Goal: Task Accomplishment & Management: Manage account settings

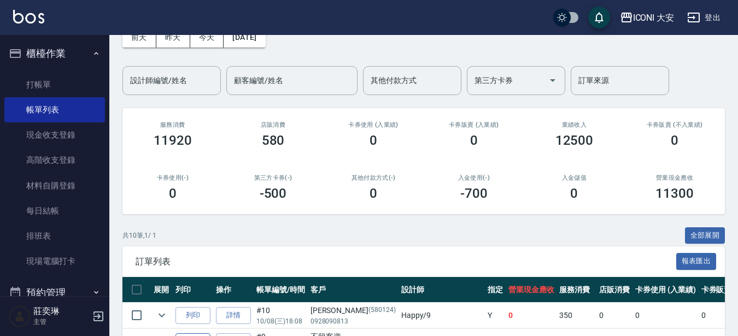
scroll to position [109, 0]
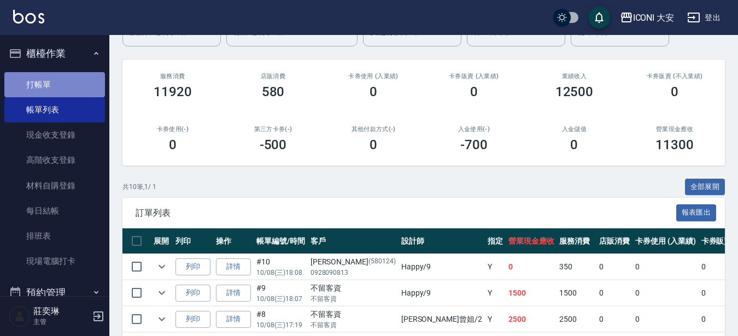
click at [72, 85] on link "打帳單" at bounding box center [54, 84] width 101 height 25
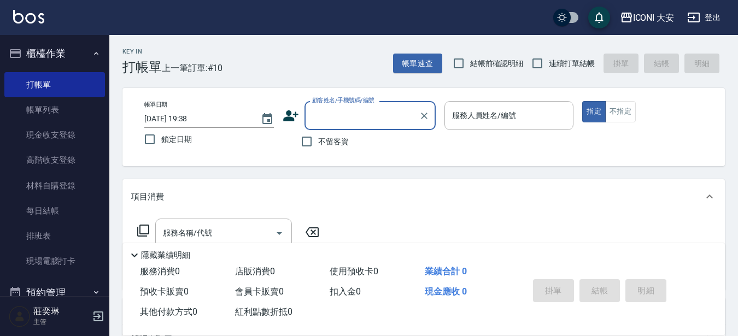
click at [354, 101] on label "顧客姓名/手機號碼/編號" at bounding box center [343, 100] width 62 height 8
click at [354, 106] on input "顧客姓名/手機號碼/編號" at bounding box center [361, 115] width 105 height 19
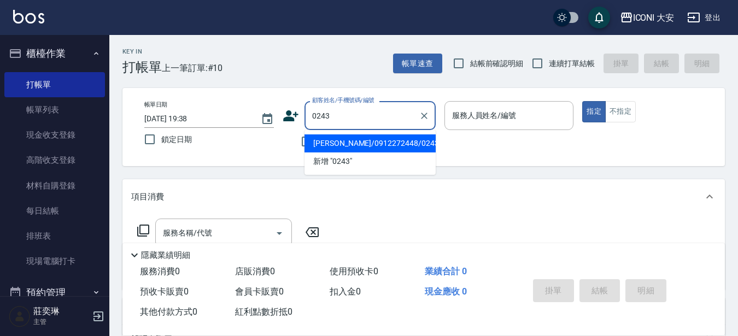
type input "[PERSON_NAME]/0912272448/0243"
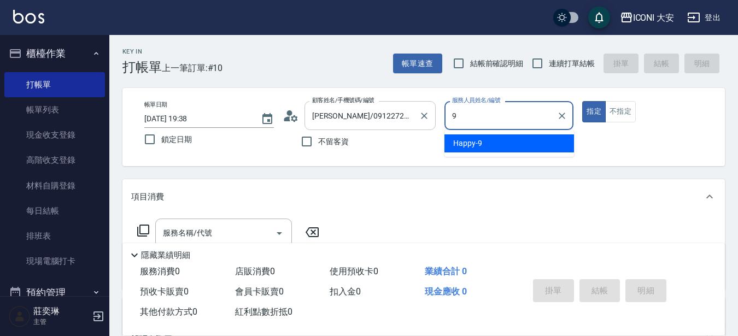
type input "Happy-9"
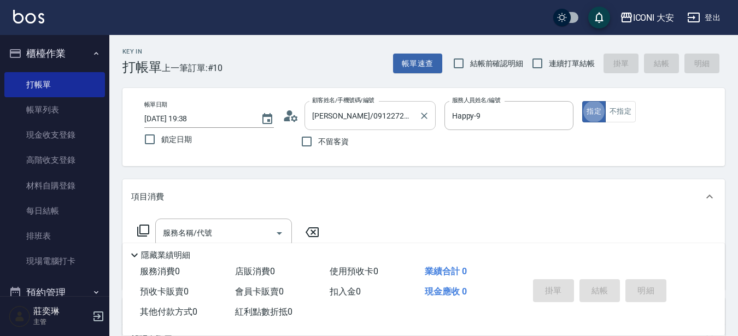
type button "true"
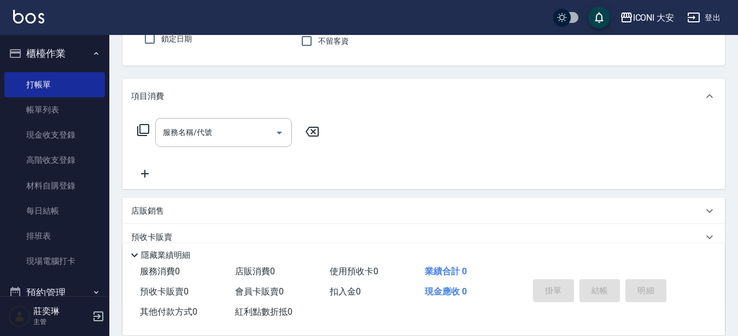
scroll to position [109, 0]
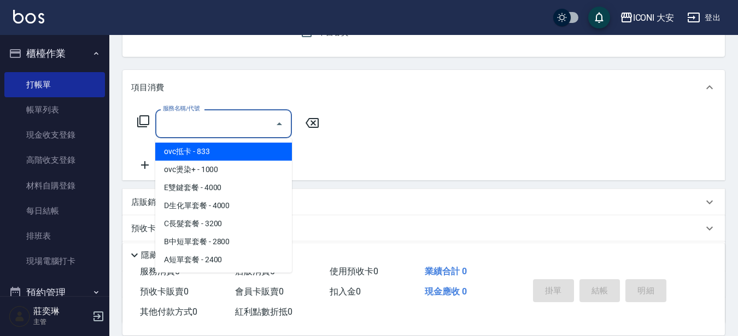
click at [173, 123] on input "服務名稱/代號" at bounding box center [215, 123] width 110 height 19
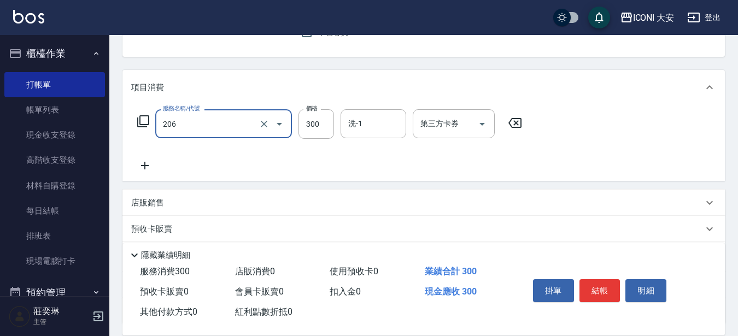
type input "洗髮(206)"
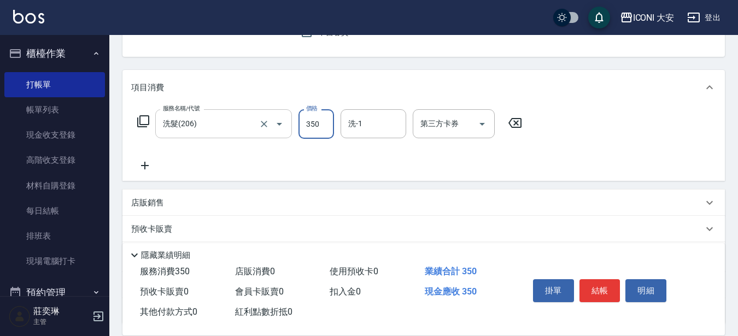
type input "350"
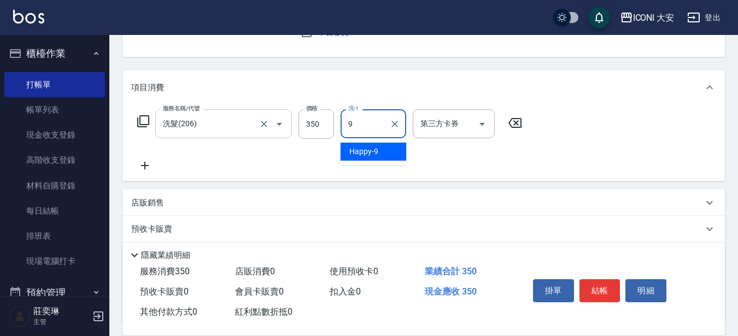
type input "Happy-9"
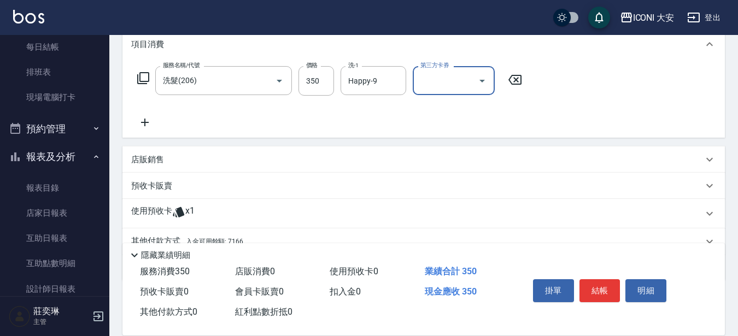
scroll to position [202, 0]
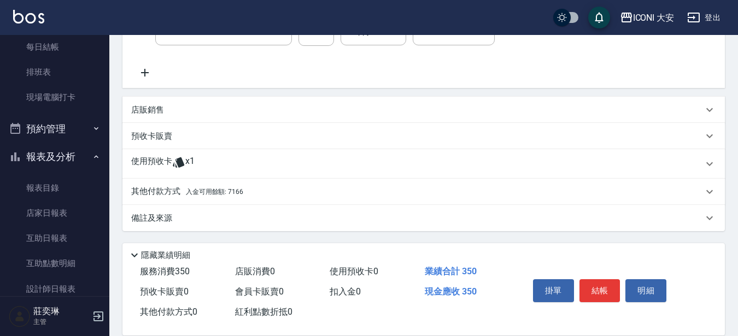
click at [238, 201] on div "其他付款方式 入金可用餘額: 7166" at bounding box center [423, 192] width 602 height 26
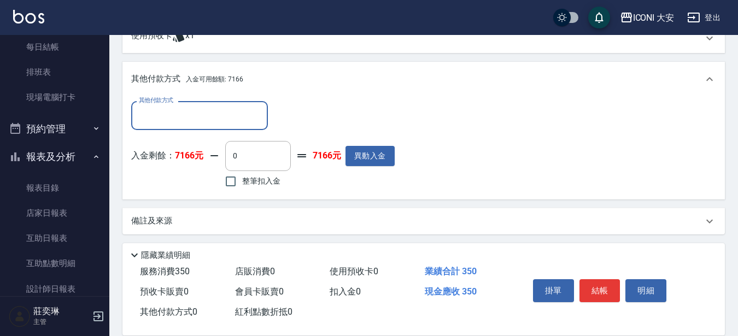
scroll to position [331, 0]
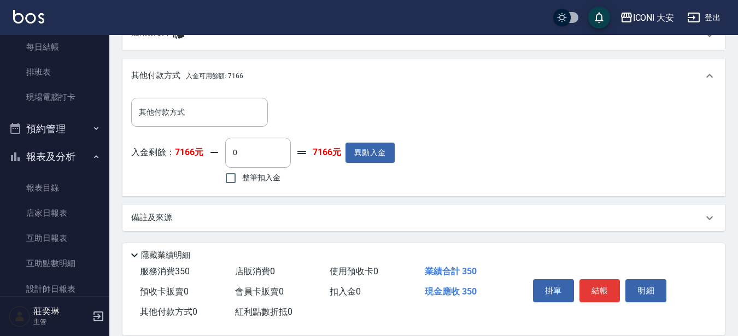
click at [233, 192] on div "其他付款方式 其他付款方式 入金剩餘： 7166元 0 ​ 整筆扣入金 7166元 異動入金" at bounding box center [423, 144] width 602 height 102
click at [234, 186] on input "整筆扣入金" at bounding box center [230, 178] width 23 height 23
checkbox input "true"
type input "350"
click at [595, 284] on button "結帳" at bounding box center [599, 290] width 41 height 23
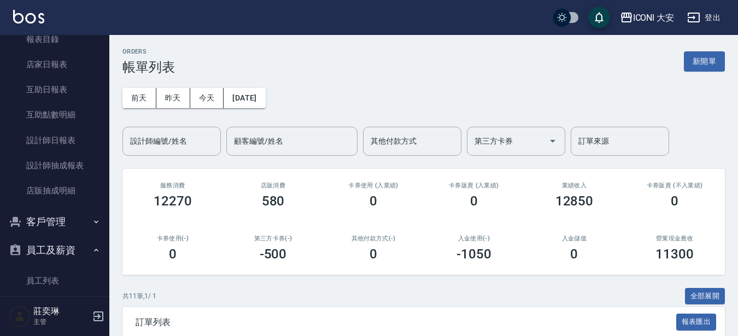
scroll to position [328, 0]
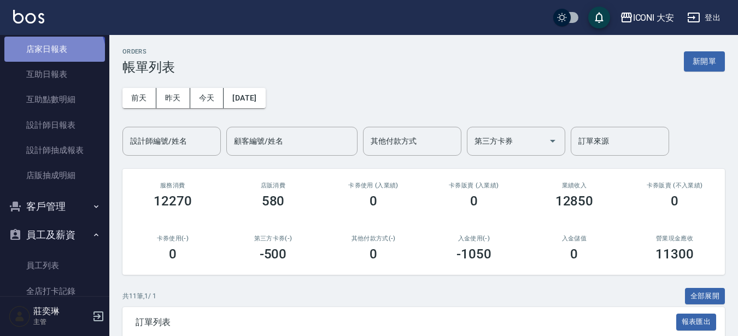
click at [53, 55] on link "店家日報表" at bounding box center [54, 49] width 101 height 25
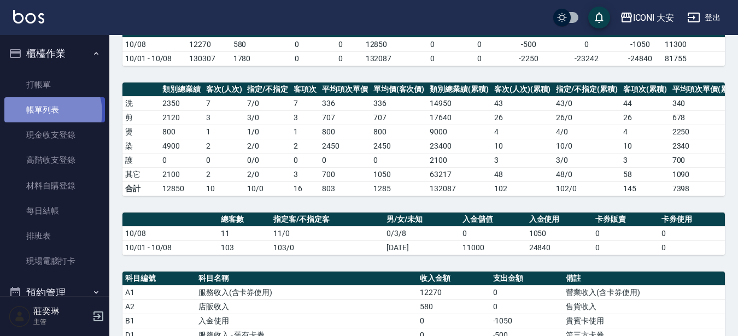
click at [49, 113] on link "帳單列表" at bounding box center [54, 109] width 101 height 25
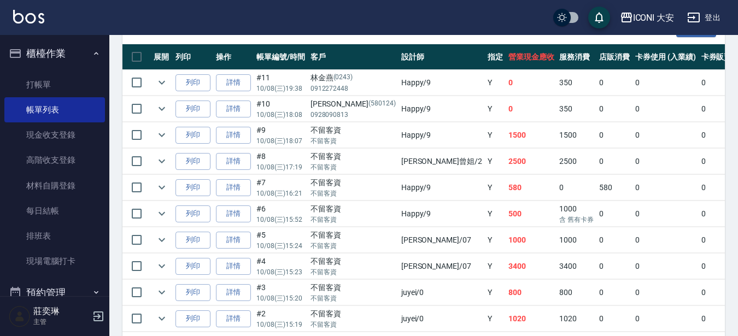
scroll to position [328, 0]
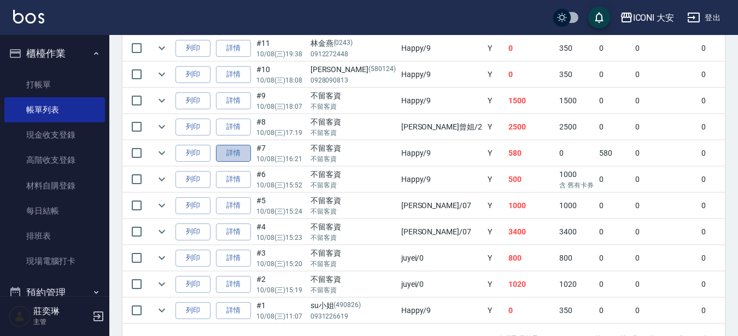
click at [231, 151] on link "詳情" at bounding box center [233, 153] width 35 height 17
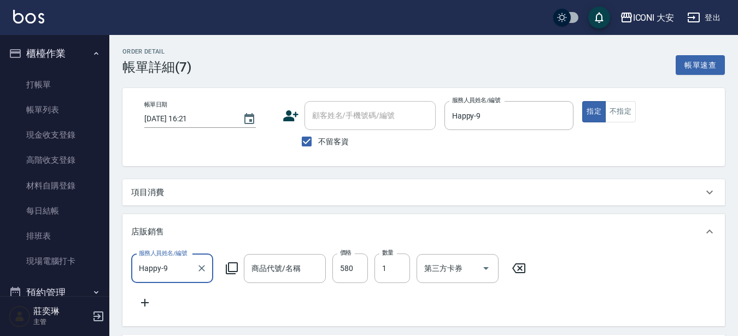
type input "[DATE] 16:21"
checkbox input "true"
type input "Happy-9"
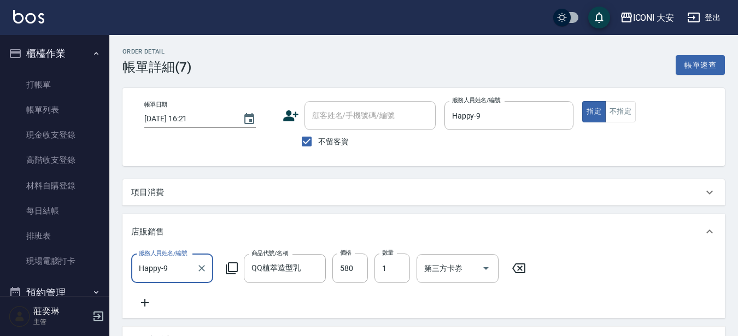
type input "QQ植萃造型乳"
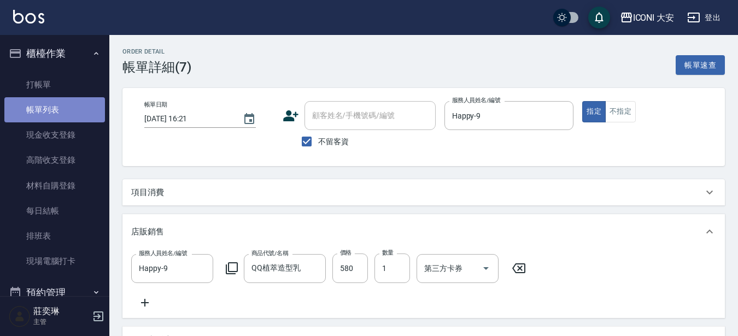
click at [56, 111] on link "帳單列表" at bounding box center [54, 109] width 101 height 25
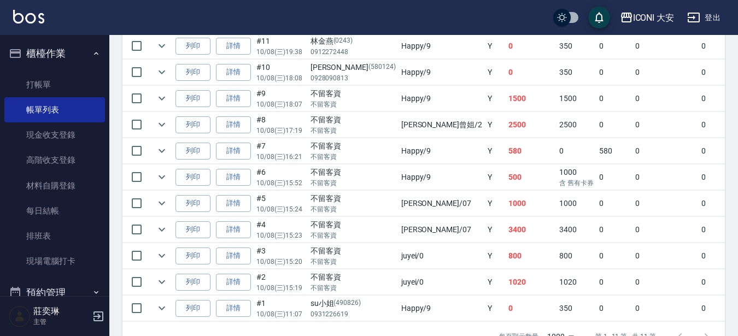
scroll to position [312, 0]
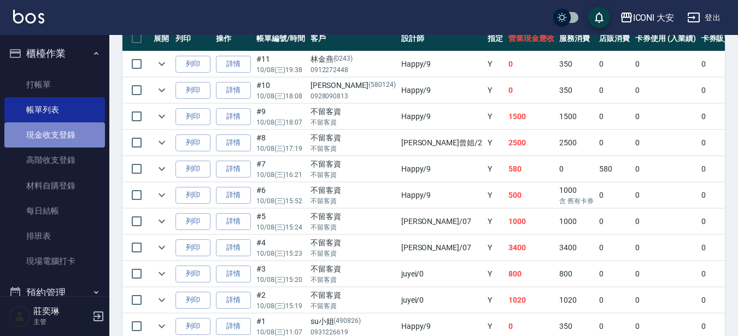
click at [73, 140] on link "現金收支登錄" at bounding box center [54, 134] width 101 height 25
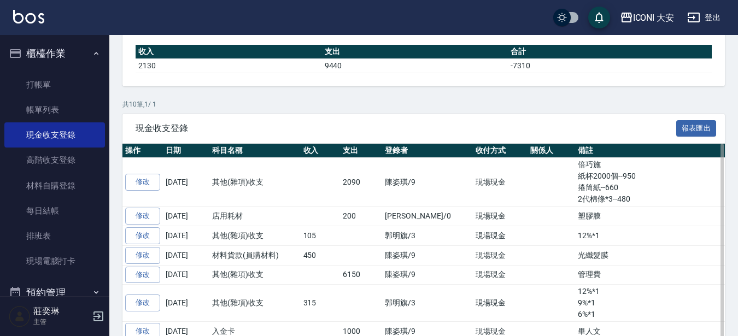
scroll to position [164, 0]
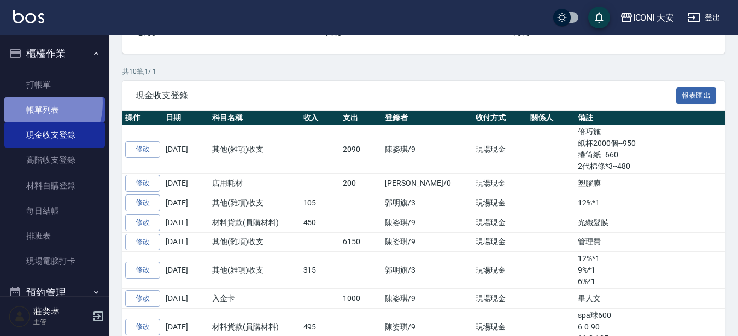
click at [32, 103] on link "帳單列表" at bounding box center [54, 109] width 101 height 25
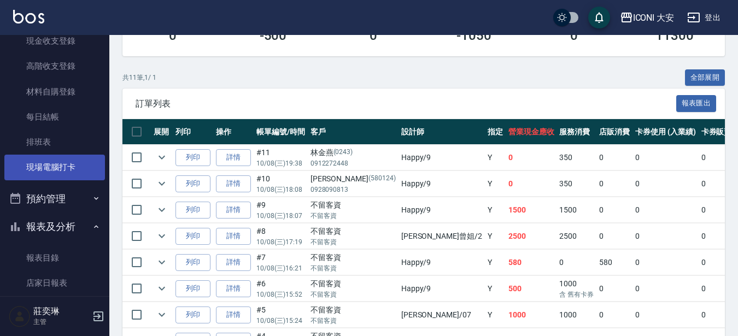
scroll to position [219, 0]
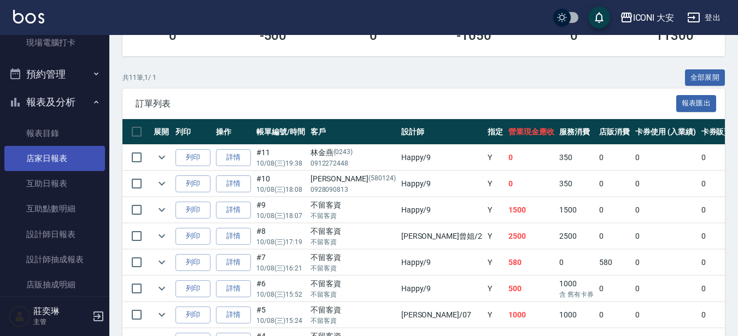
click at [60, 156] on link "店家日報表" at bounding box center [54, 158] width 101 height 25
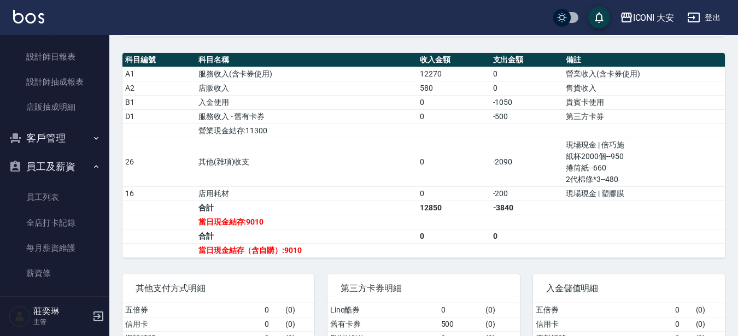
scroll to position [241, 0]
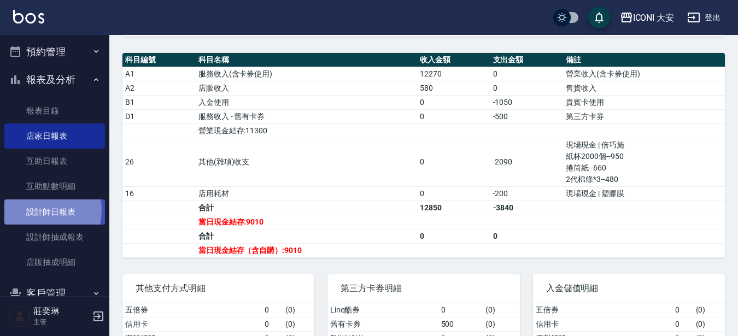
click at [33, 210] on link "設計師日報表" at bounding box center [54, 211] width 101 height 25
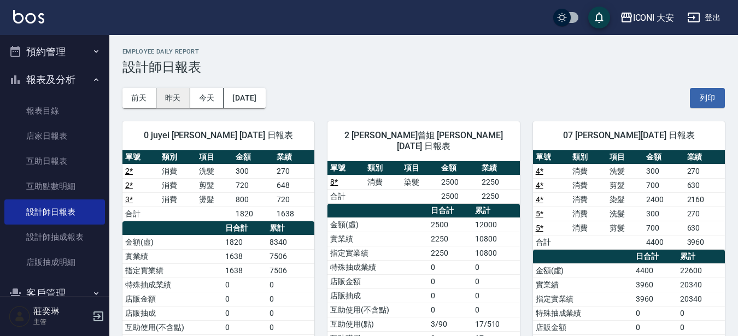
click at [160, 94] on button "昨天" at bounding box center [173, 98] width 34 height 20
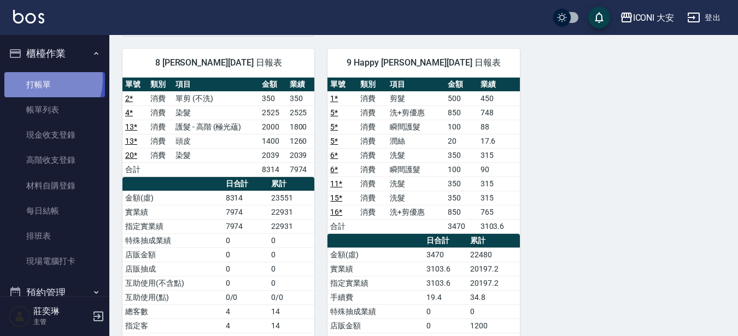
click at [40, 79] on link "打帳單" at bounding box center [54, 84] width 101 height 25
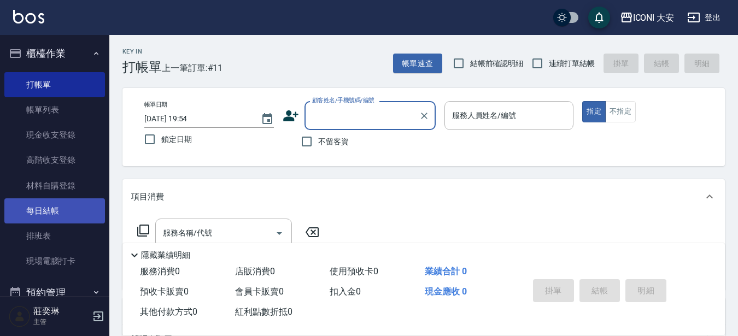
click at [81, 215] on link "每日結帳" at bounding box center [54, 210] width 101 height 25
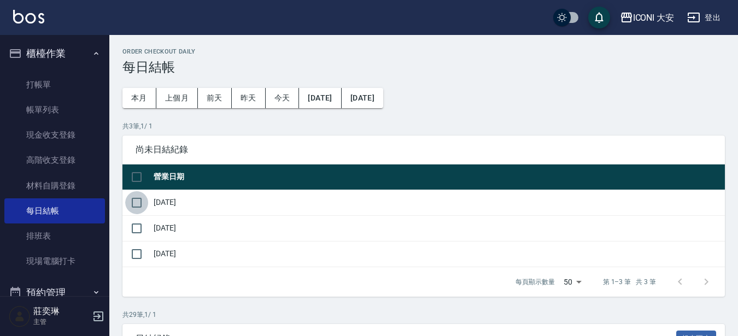
click at [143, 208] on input "checkbox" at bounding box center [136, 202] width 23 height 23
checkbox input "true"
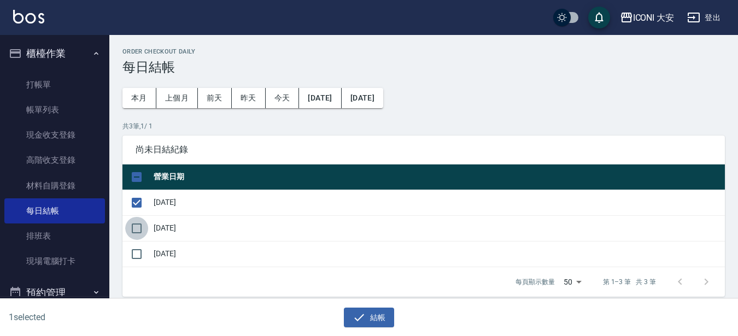
click at [134, 228] on input "checkbox" at bounding box center [136, 228] width 23 height 23
checkbox input "true"
click at [134, 257] on input "checkbox" at bounding box center [136, 254] width 23 height 23
checkbox input "true"
click at [370, 322] on button "結帳" at bounding box center [369, 318] width 51 height 20
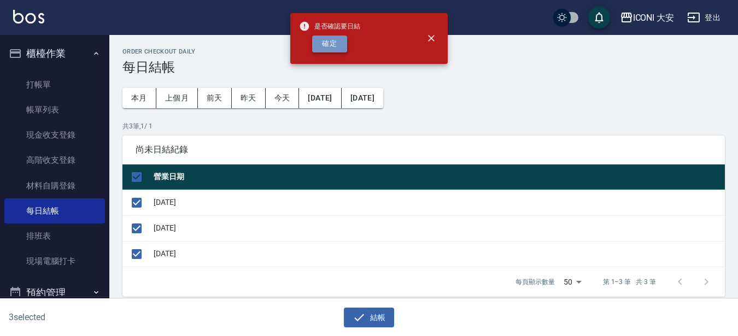
click at [323, 43] on button "確定" at bounding box center [329, 44] width 35 height 17
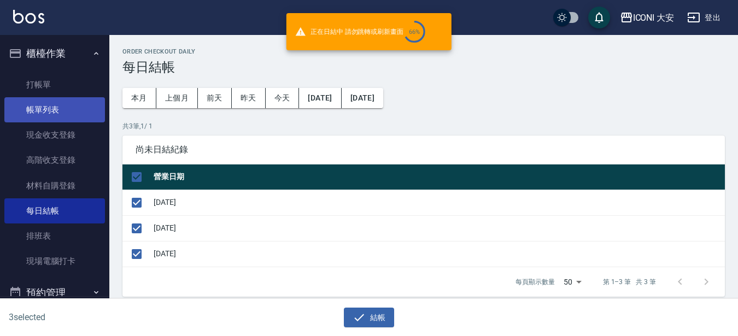
checkbox input "false"
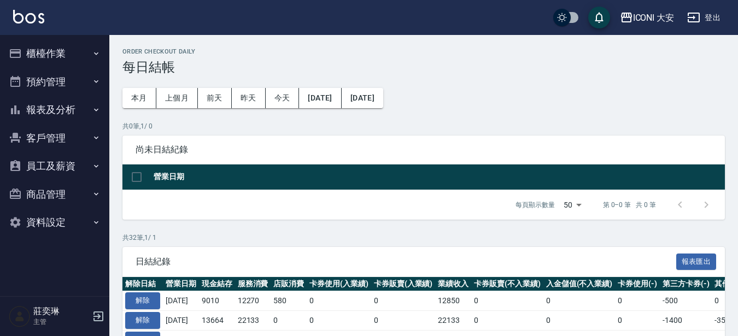
click at [28, 130] on button "客戶管理" at bounding box center [54, 138] width 101 height 28
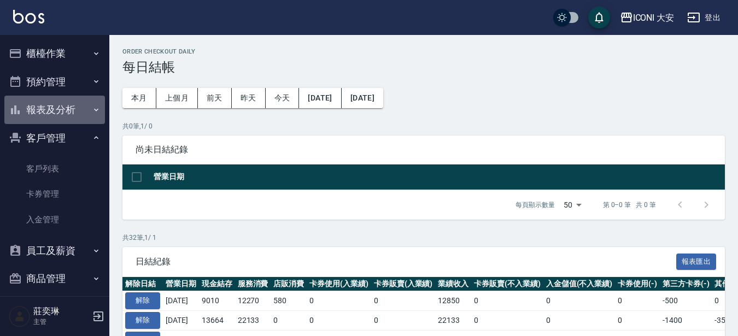
click at [73, 111] on button "報表及分析" at bounding box center [54, 110] width 101 height 28
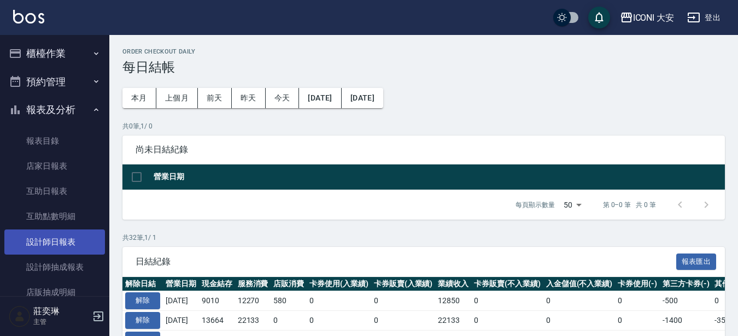
click at [71, 238] on link "設計師日報表" at bounding box center [54, 242] width 101 height 25
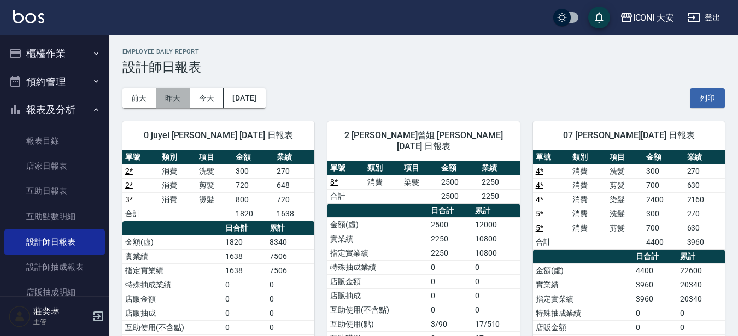
click at [170, 101] on button "昨天" at bounding box center [173, 98] width 34 height 20
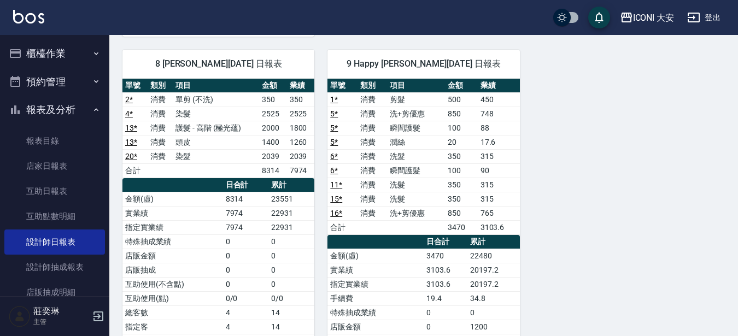
scroll to position [437, 0]
